Goal: Check status: Check status

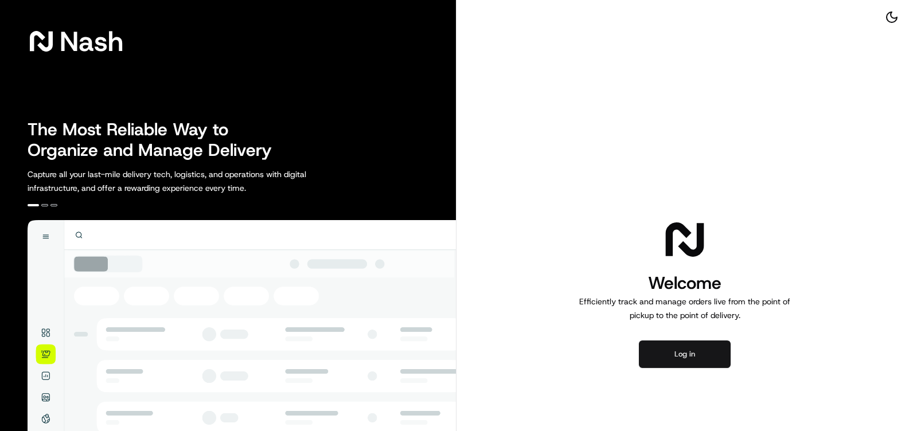
click at [675, 359] on button "Log in" at bounding box center [685, 355] width 92 height 28
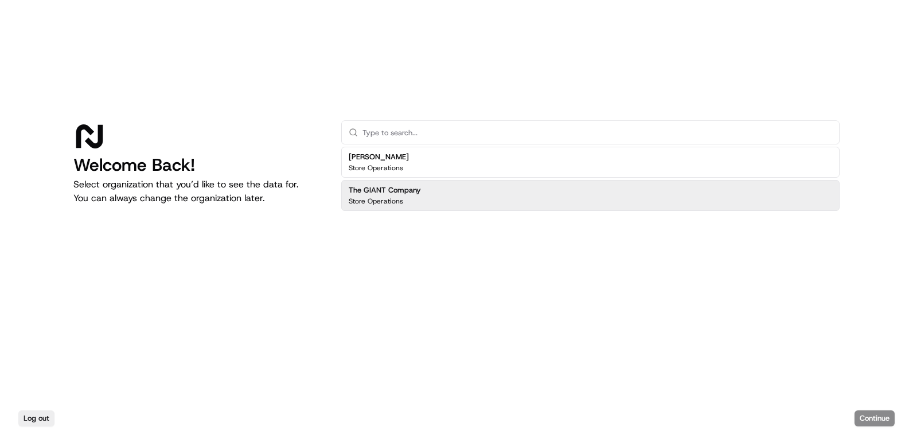
click at [399, 196] on div "The GIANT Company Store Operations" at bounding box center [385, 195] width 72 height 21
click at [863, 412] on button "Continue" at bounding box center [875, 419] width 40 height 16
